Goal: Task Accomplishment & Management: Use online tool/utility

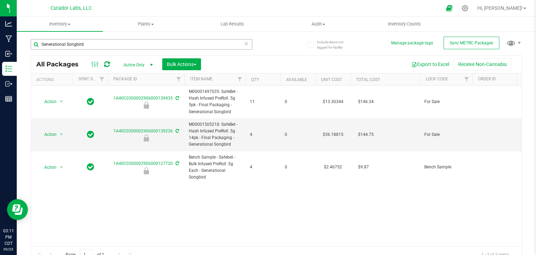
click at [120, 46] on input "Generational Songbird" at bounding box center [142, 44] width 222 height 10
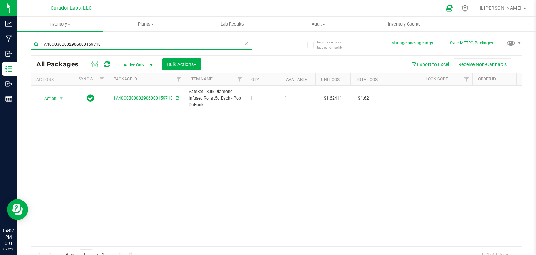
click at [112, 46] on input "1A40C0300002906000159718" at bounding box center [142, 44] width 222 height 10
paste input "SafeBet - Bulk Diamond Infused Flower - Chief'n Broccoli"
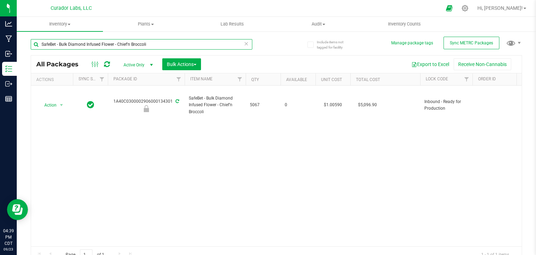
click at [149, 39] on input "SafeBet - Bulk Diamond Infused Flower - Chief'n Broccoli" at bounding box center [142, 44] width 222 height 10
paste input "M00001218637: Airo - Vape Cart 1g - Final Packaging - [PERSON_NAME] [PERSON_NAM…"
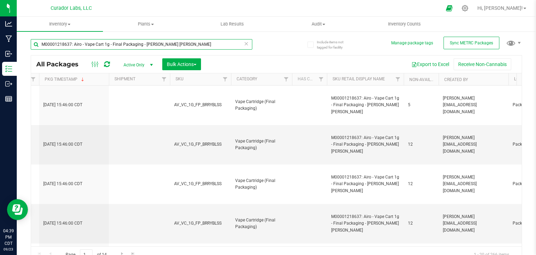
scroll to position [0, 1263]
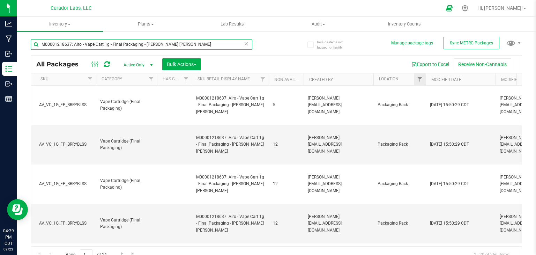
type input "M00001218637: Airo - Vape Cart 1g - Final Packaging - [PERSON_NAME] [PERSON_NAM…"
click at [422, 82] on link "Filter" at bounding box center [420, 79] width 12 height 12
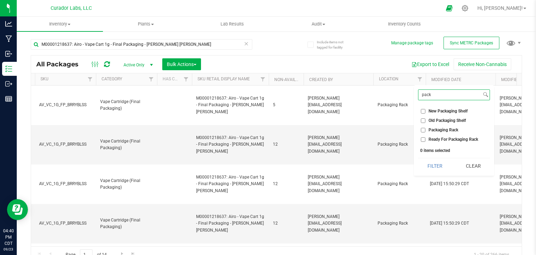
type input "pack"
click at [423, 129] on input "Packaging Rack" at bounding box center [423, 130] width 5 height 5
checkbox input "true"
click at [429, 166] on button "Filter" at bounding box center [435, 165] width 34 height 15
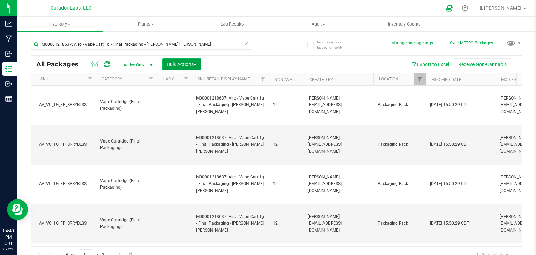
click at [198, 66] on button "Bulk Actions" at bounding box center [181, 64] width 39 height 12
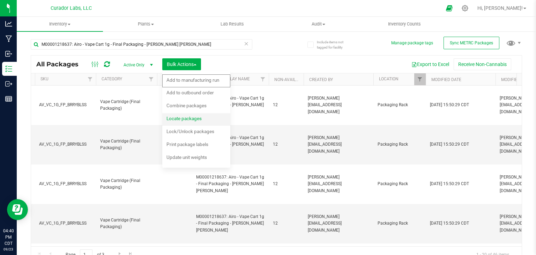
click at [190, 123] on div "Locate packages" at bounding box center [188, 119] width 45 height 11
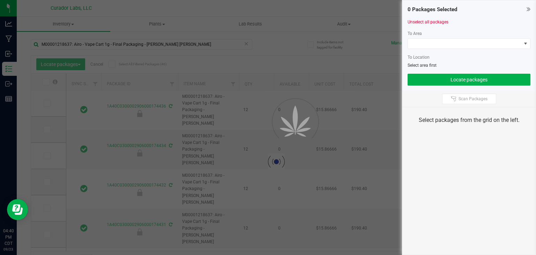
type input "[DATE]"
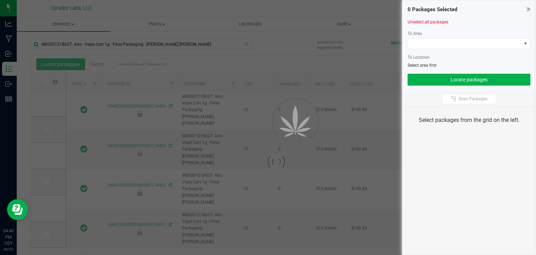
type input "[DATE]"
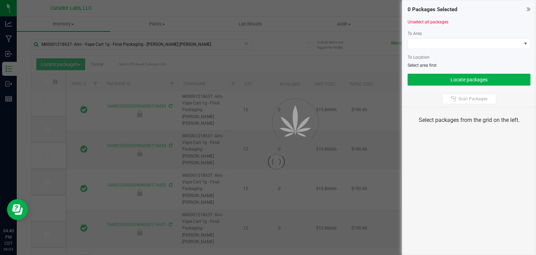
type input "[DATE]"
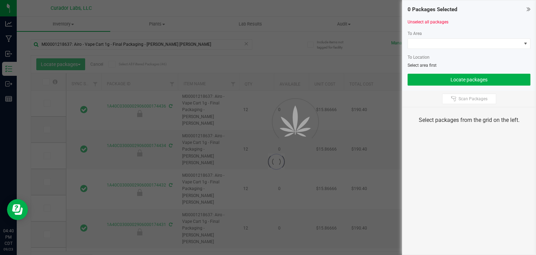
type input "[DATE]"
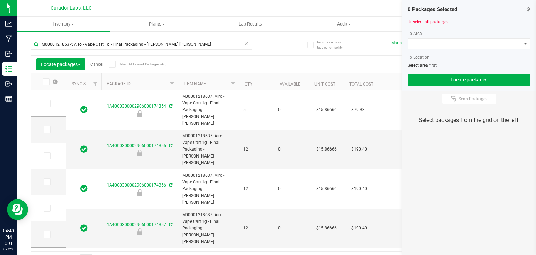
click at [113, 64] on icon at bounding box center [112, 64] width 5 height 0
click at [0, 0] on input "Select All Filtered Packages (46)" at bounding box center [0, 0] width 0 height 0
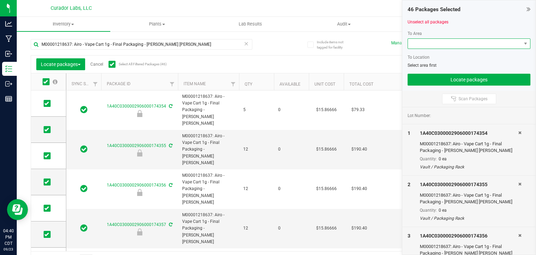
click at [426, 45] on span at bounding box center [464, 44] width 113 height 10
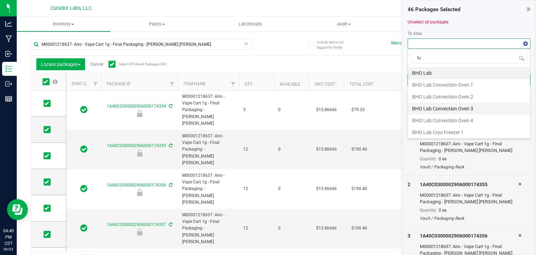
type input "ful"
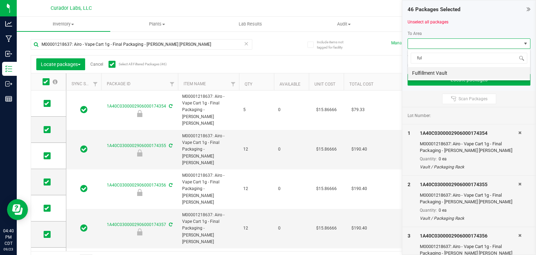
click at [434, 75] on li "Fulfillment Vault" at bounding box center [469, 73] width 122 height 12
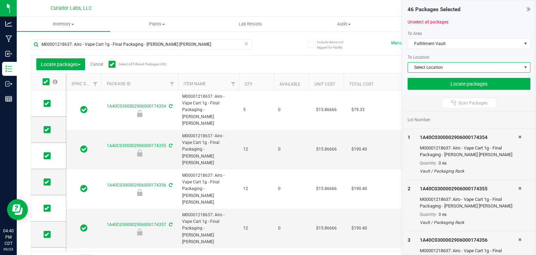
click at [436, 70] on span "Select Location" at bounding box center [464, 67] width 113 height 10
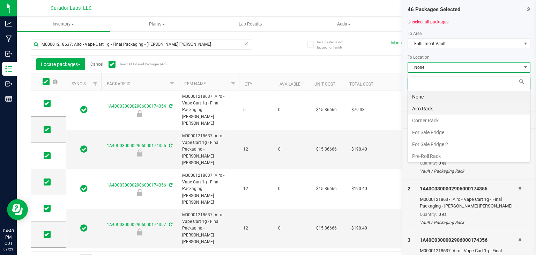
click at [434, 111] on li "Airo Rack" at bounding box center [469, 109] width 122 height 12
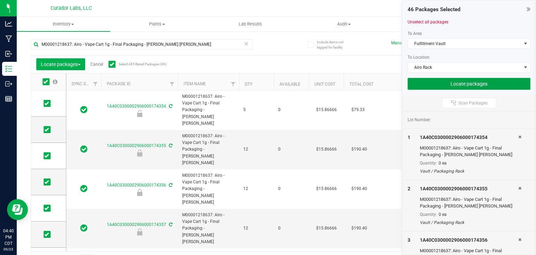
click at [436, 81] on button "Locate packages" at bounding box center [469, 84] width 123 height 12
